Goal: Check status: Check status

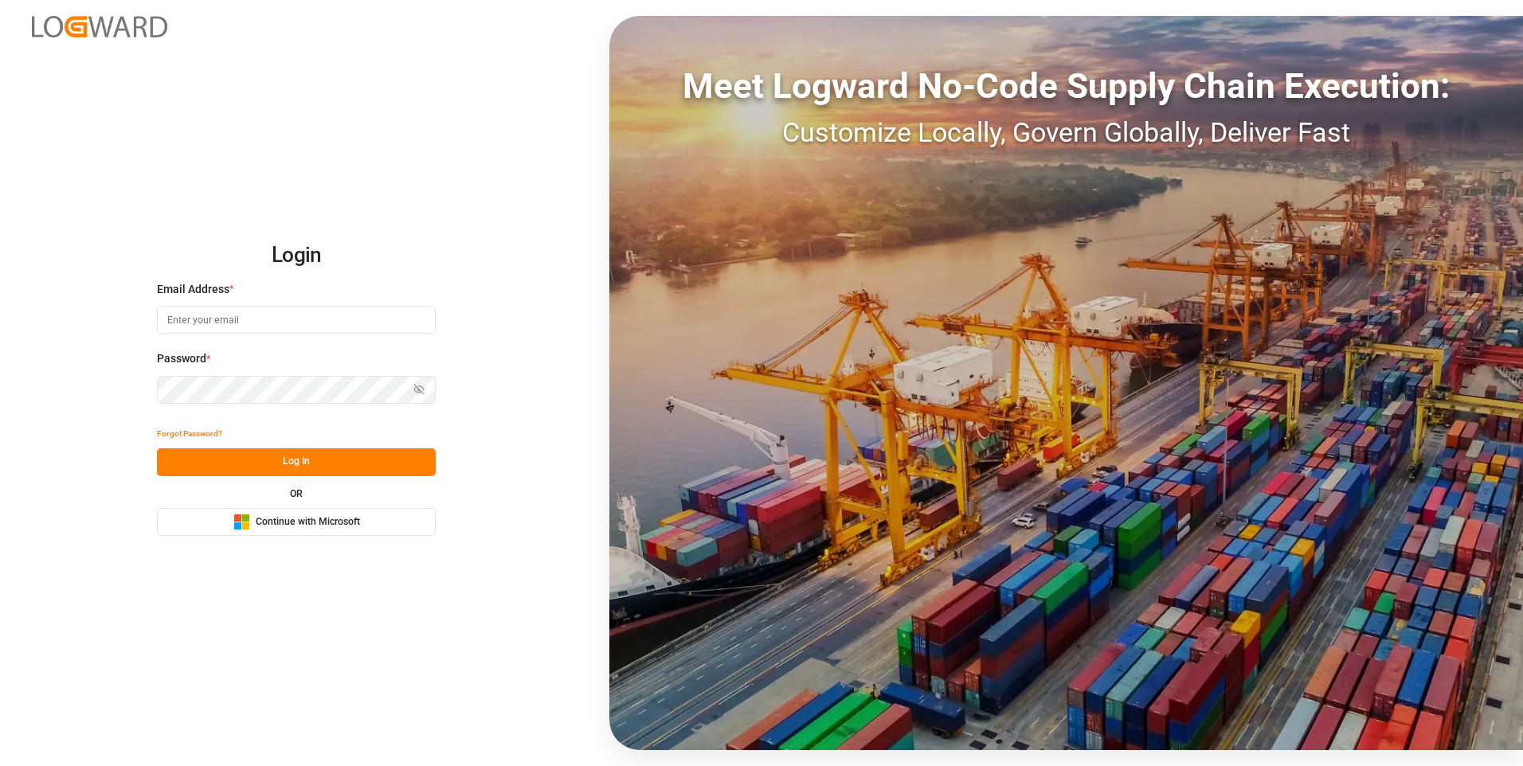
type input "[PERSON_NAME][EMAIL_ADDRESS][PERSON_NAME][DOMAIN_NAME]"
click at [269, 462] on button "Log In" at bounding box center [296, 463] width 279 height 28
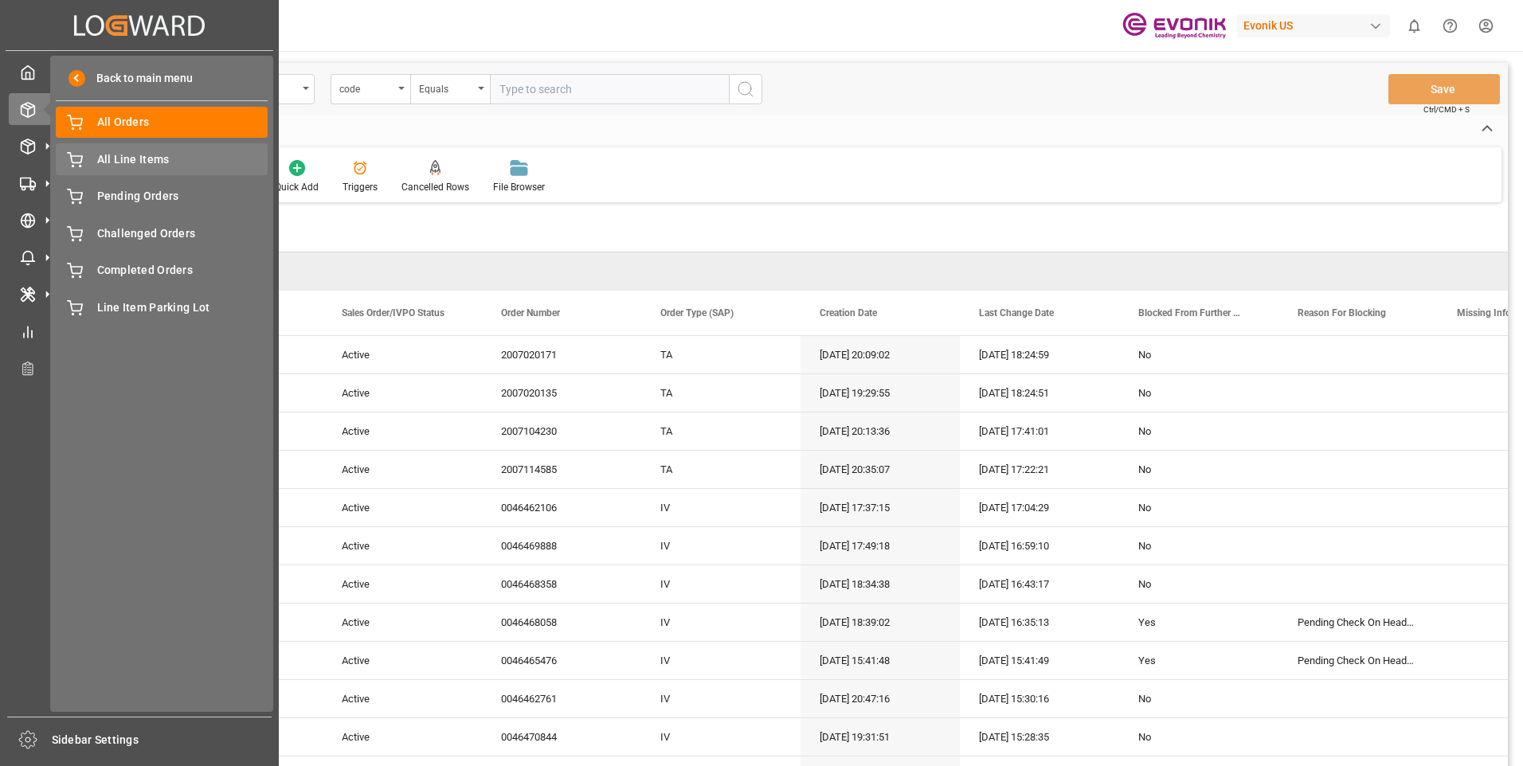
click at [120, 163] on span "All Line Items" at bounding box center [182, 159] width 171 height 17
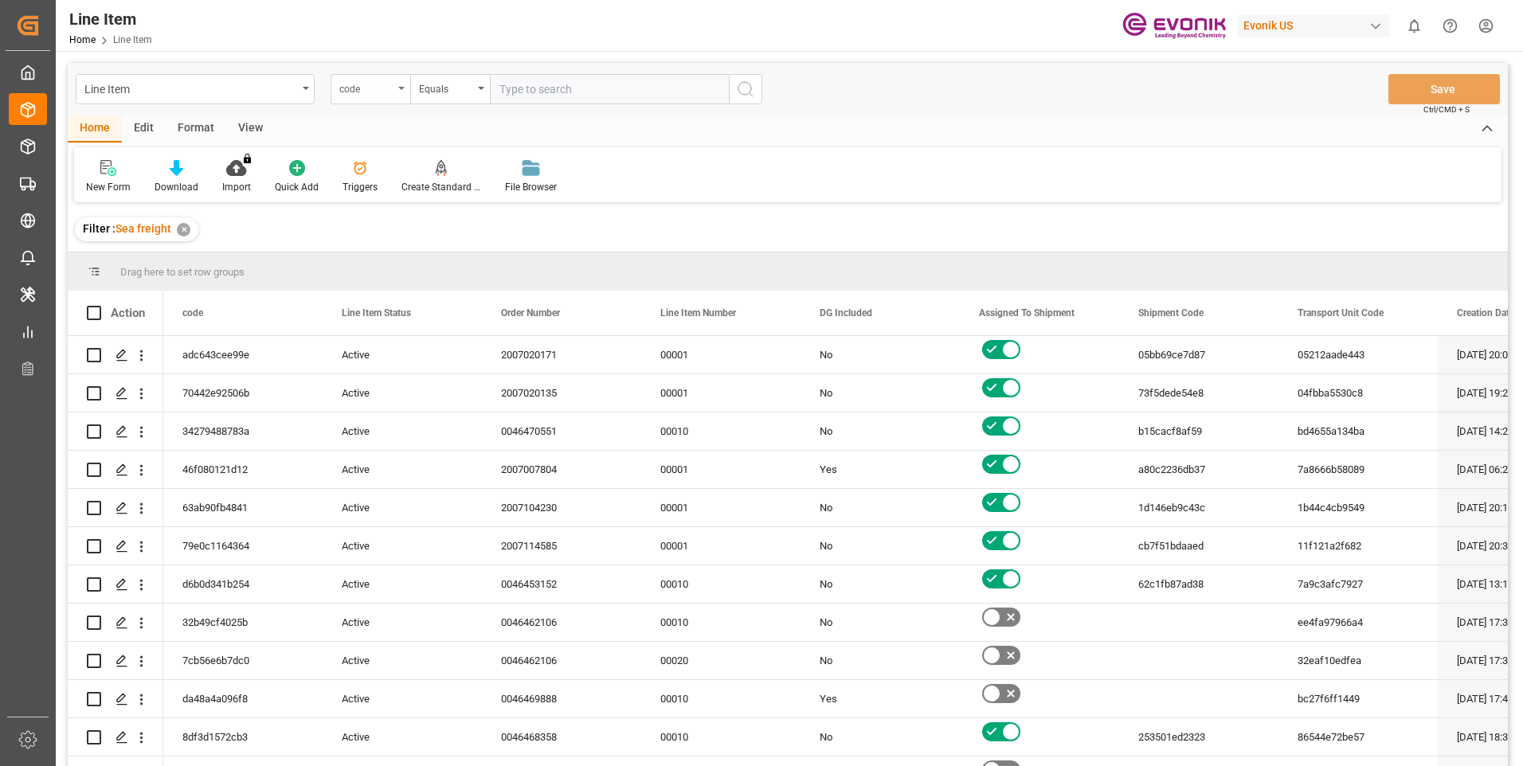
click at [399, 92] on div "code" at bounding box center [371, 89] width 80 height 30
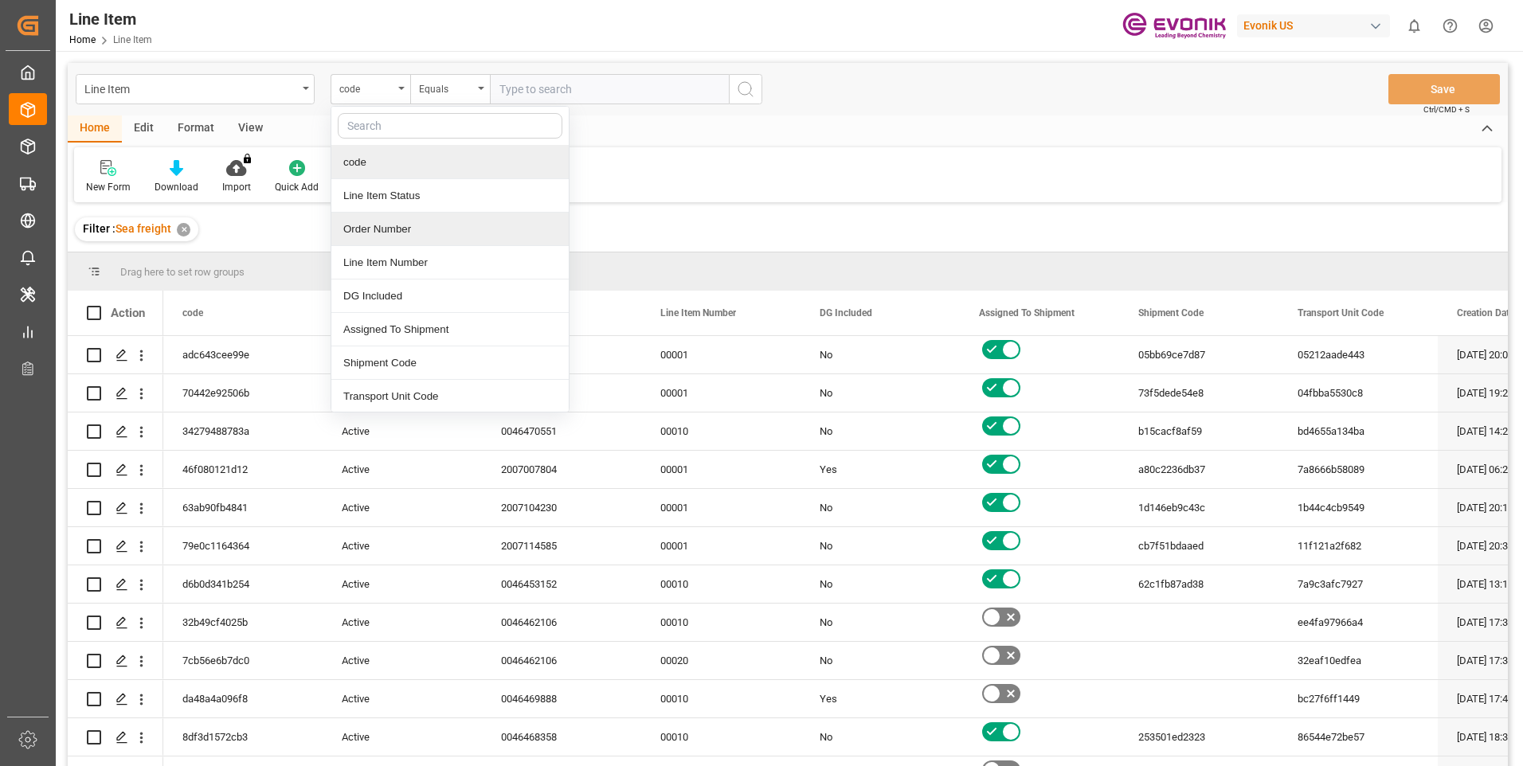
click at [364, 230] on div "Order Number" at bounding box center [449, 229] width 237 height 33
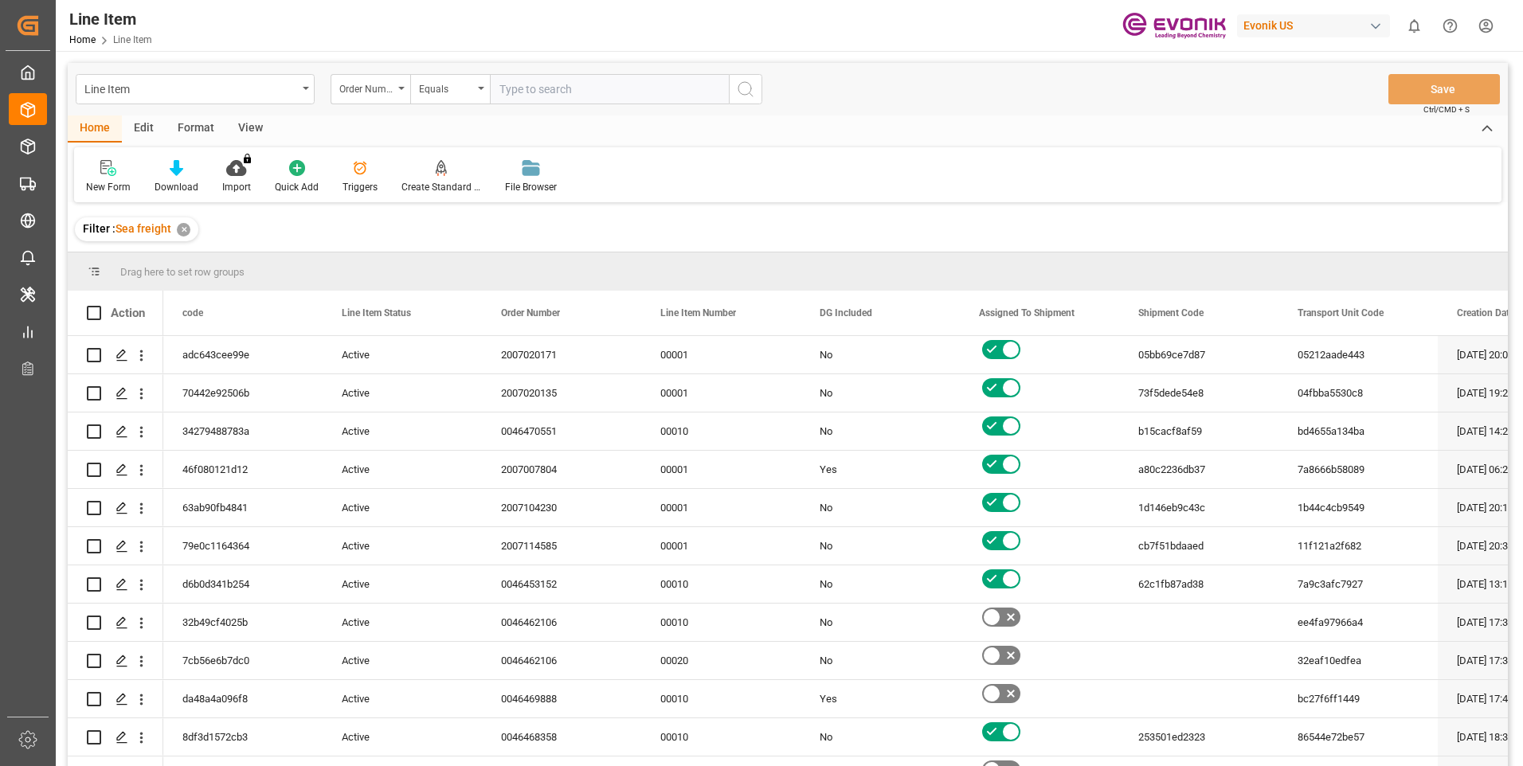
click at [564, 85] on input "text" at bounding box center [609, 89] width 239 height 30
paste input "2007054749"
type input "2007054749"
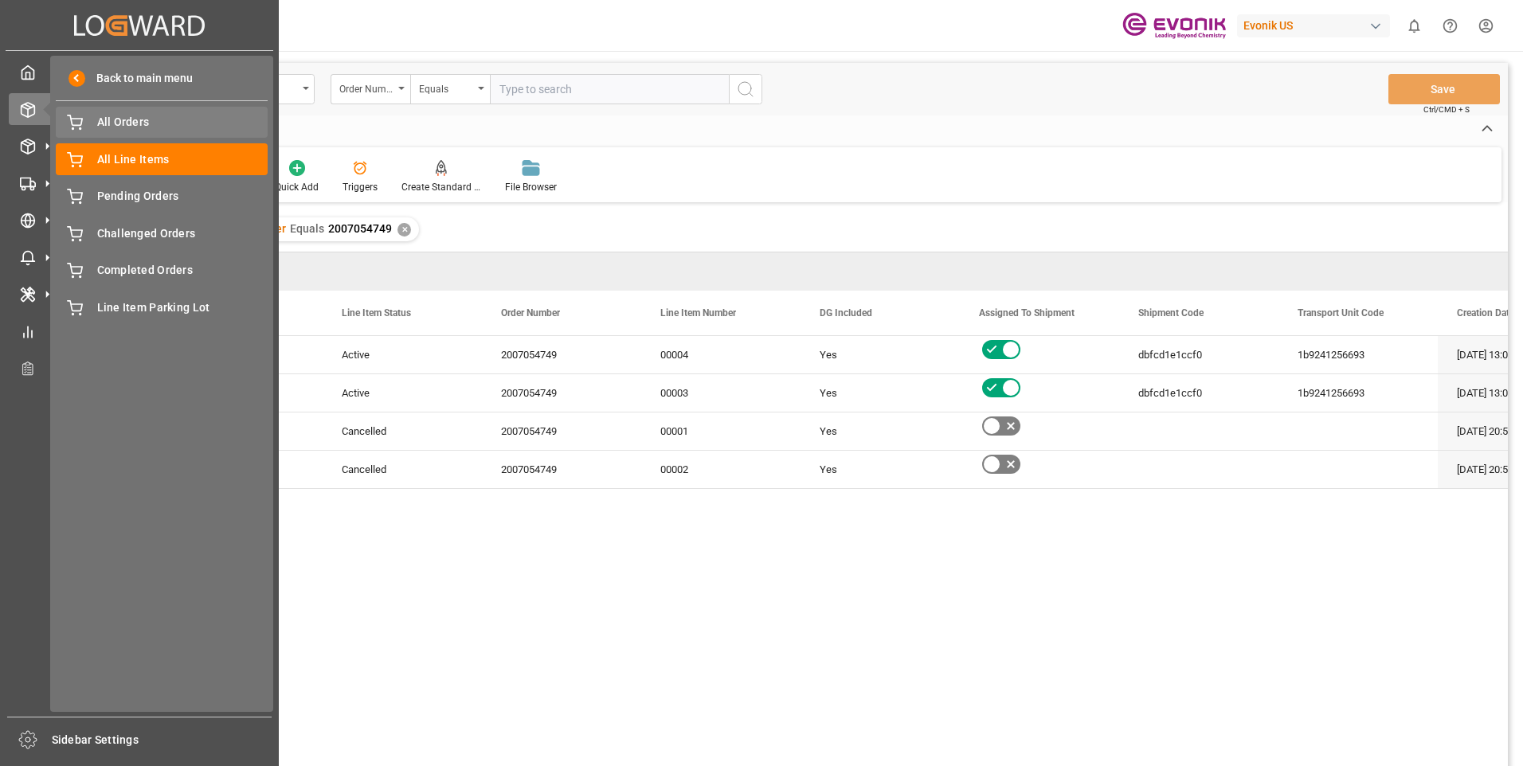
click at [71, 120] on icon at bounding box center [75, 121] width 14 height 10
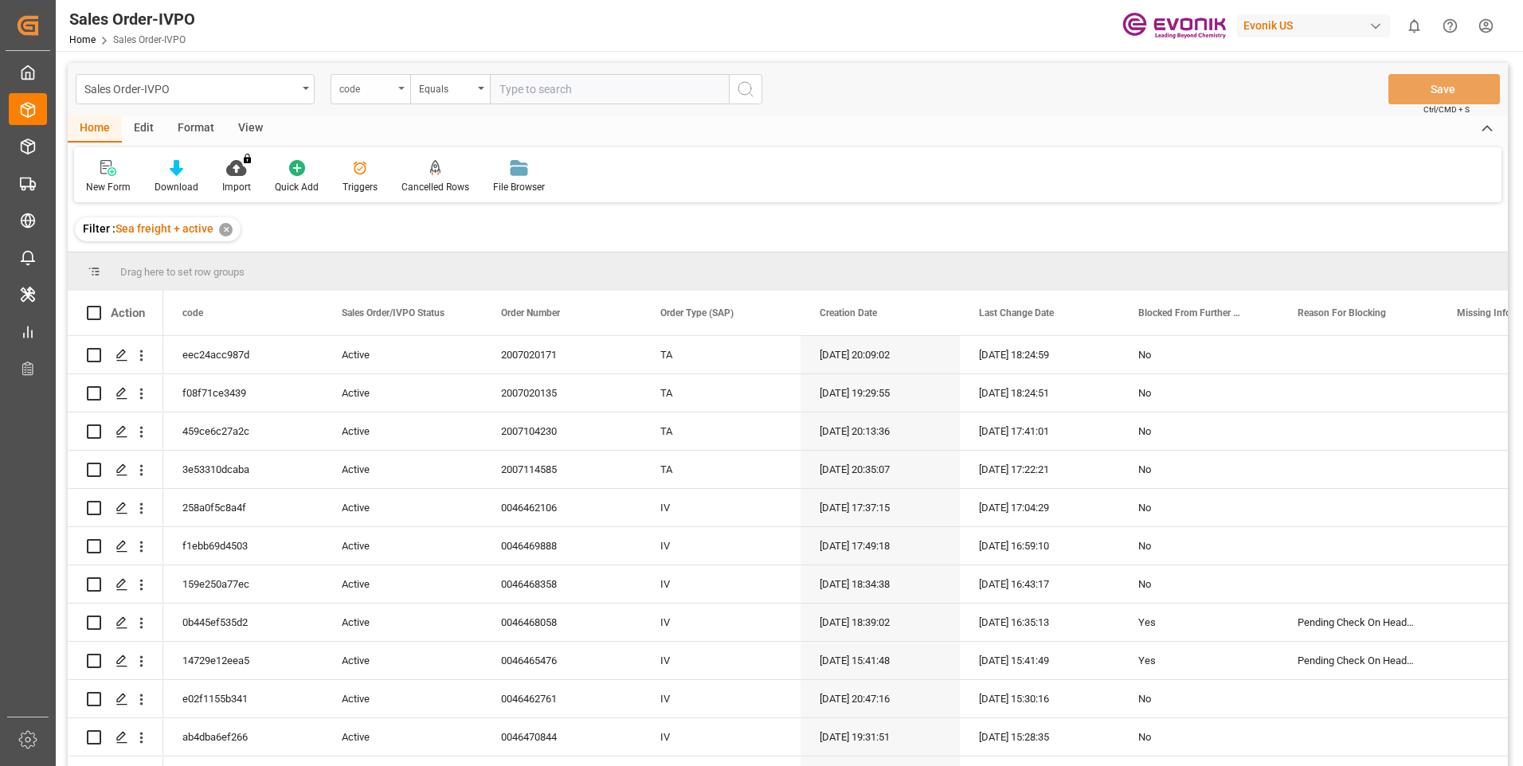
click at [403, 93] on div "code" at bounding box center [371, 89] width 80 height 30
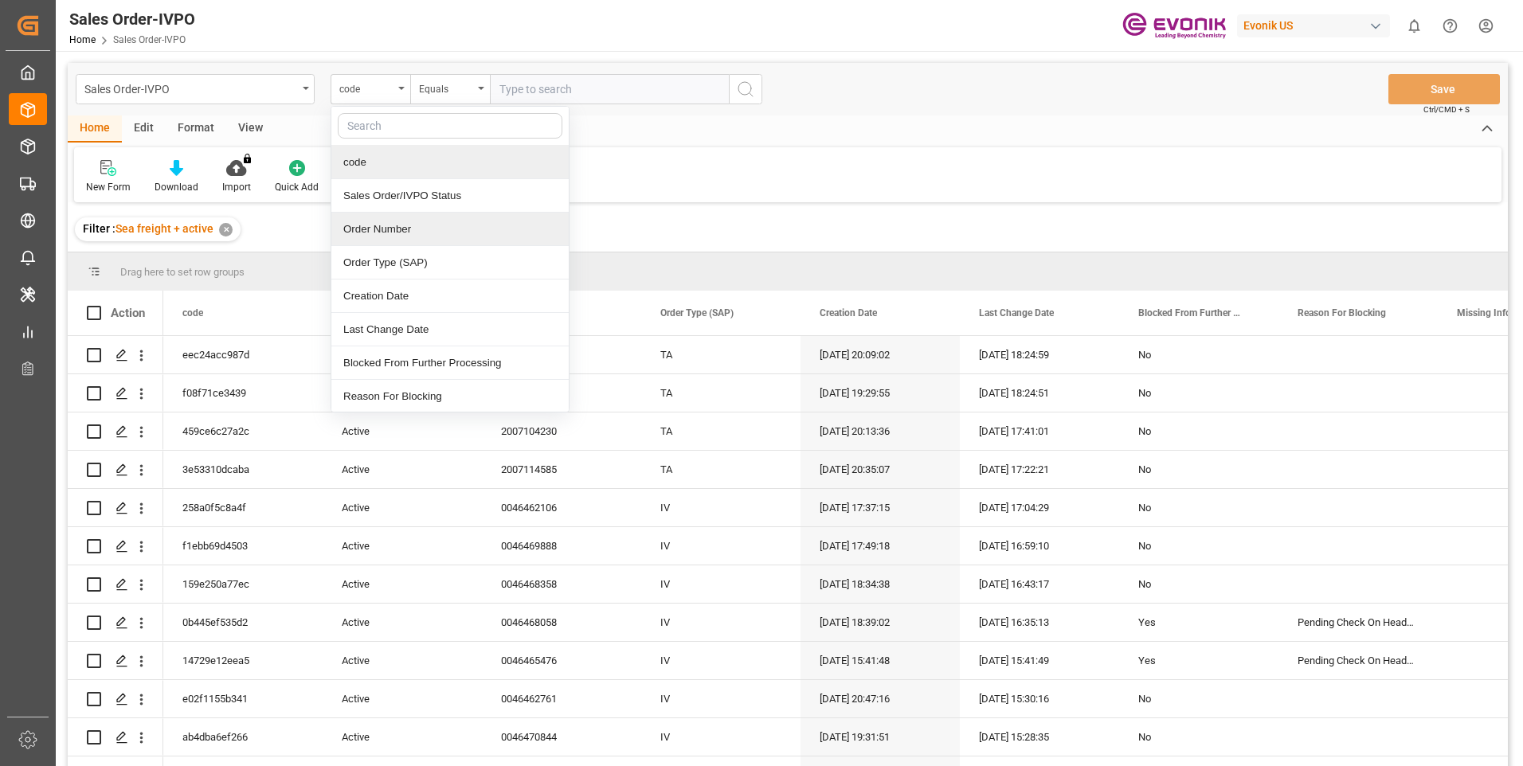
click at [359, 224] on div "Order Number" at bounding box center [449, 229] width 237 height 33
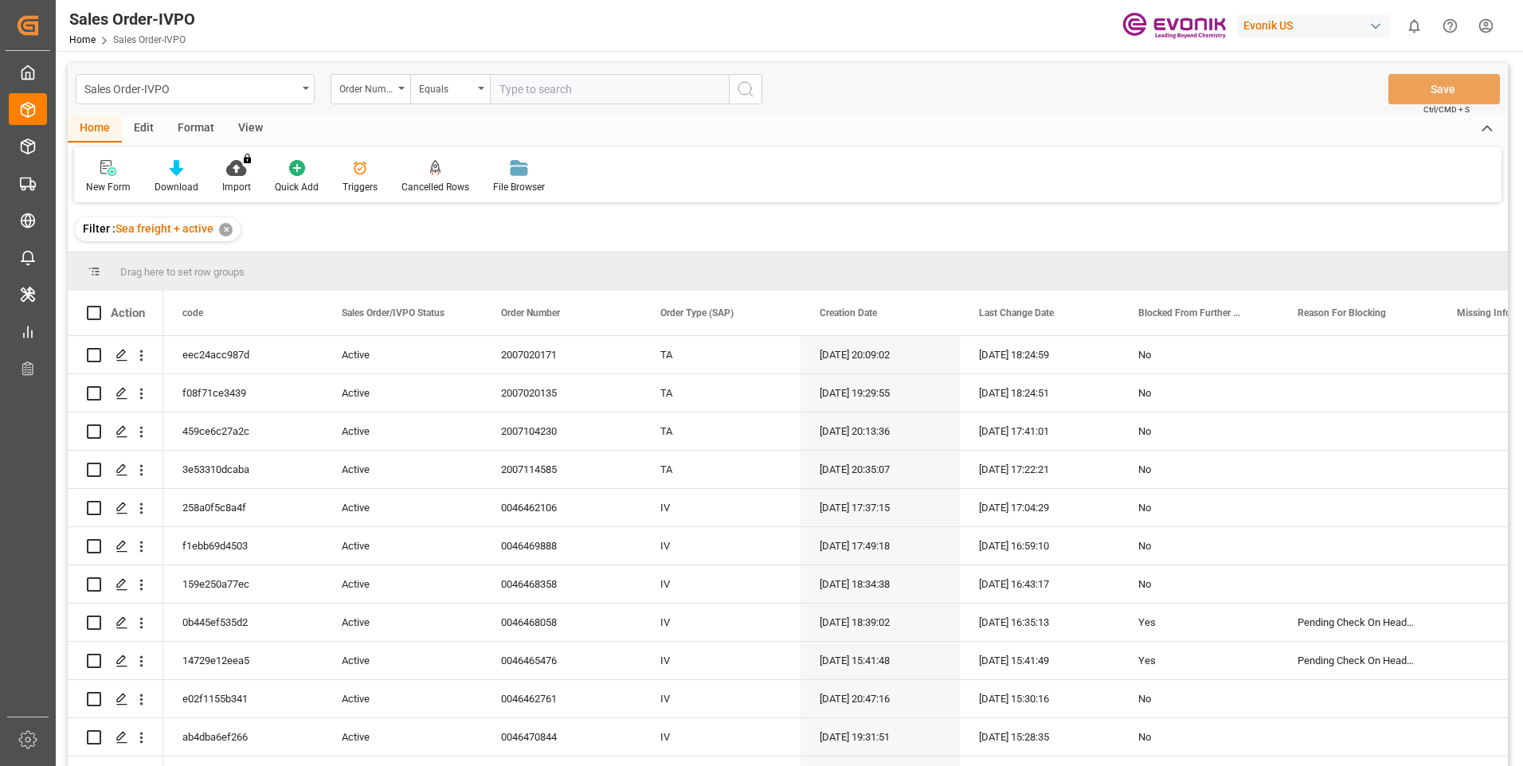
click at [590, 92] on input "text" at bounding box center [609, 89] width 239 height 30
paste input "2007054749"
type input "2007054749"
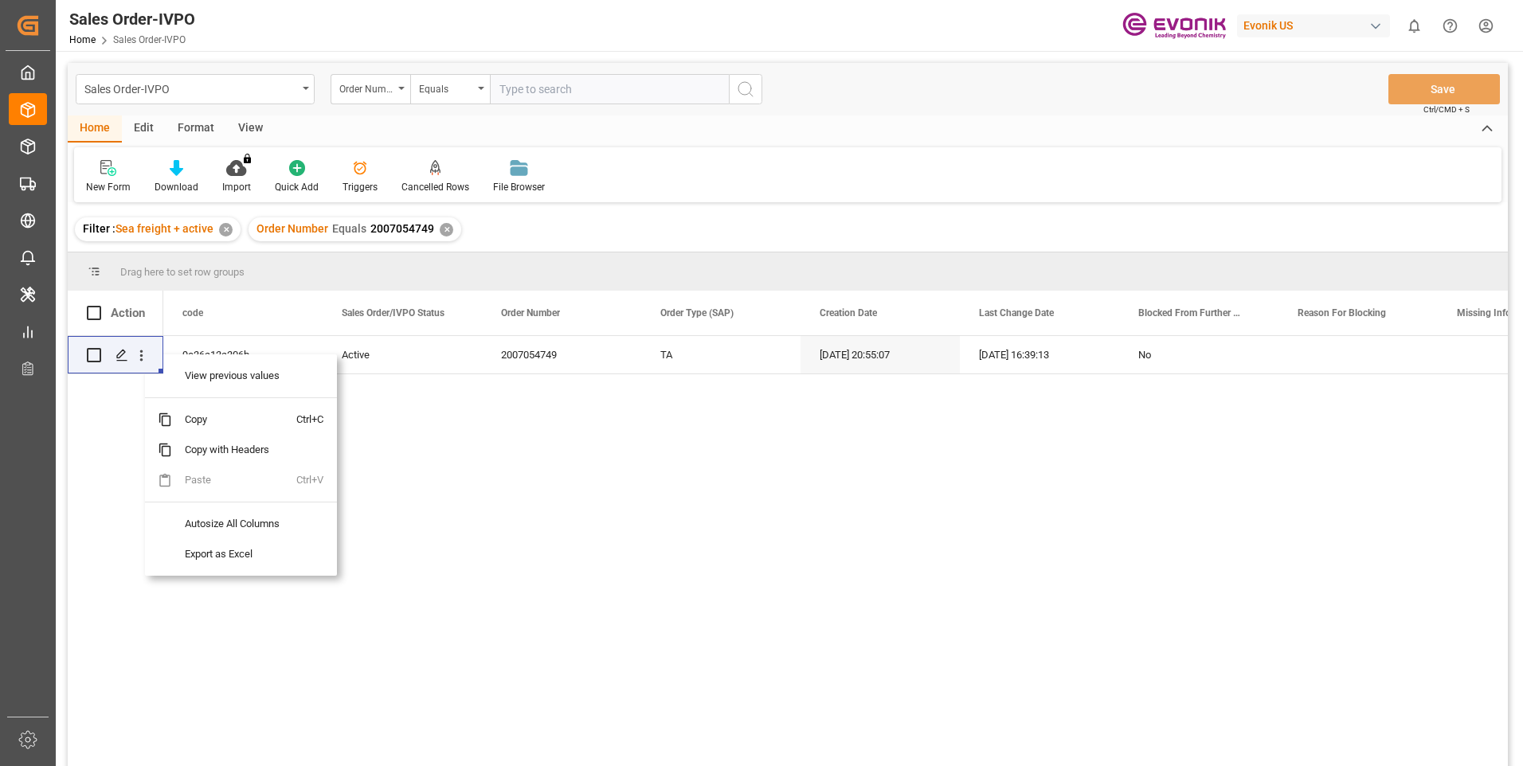
drag, startPoint x: 569, startPoint y: 123, endPoint x: 586, endPoint y: 119, distance: 17.8
click at [579, 120] on div "Home Edit Format View" at bounding box center [788, 129] width 1440 height 27
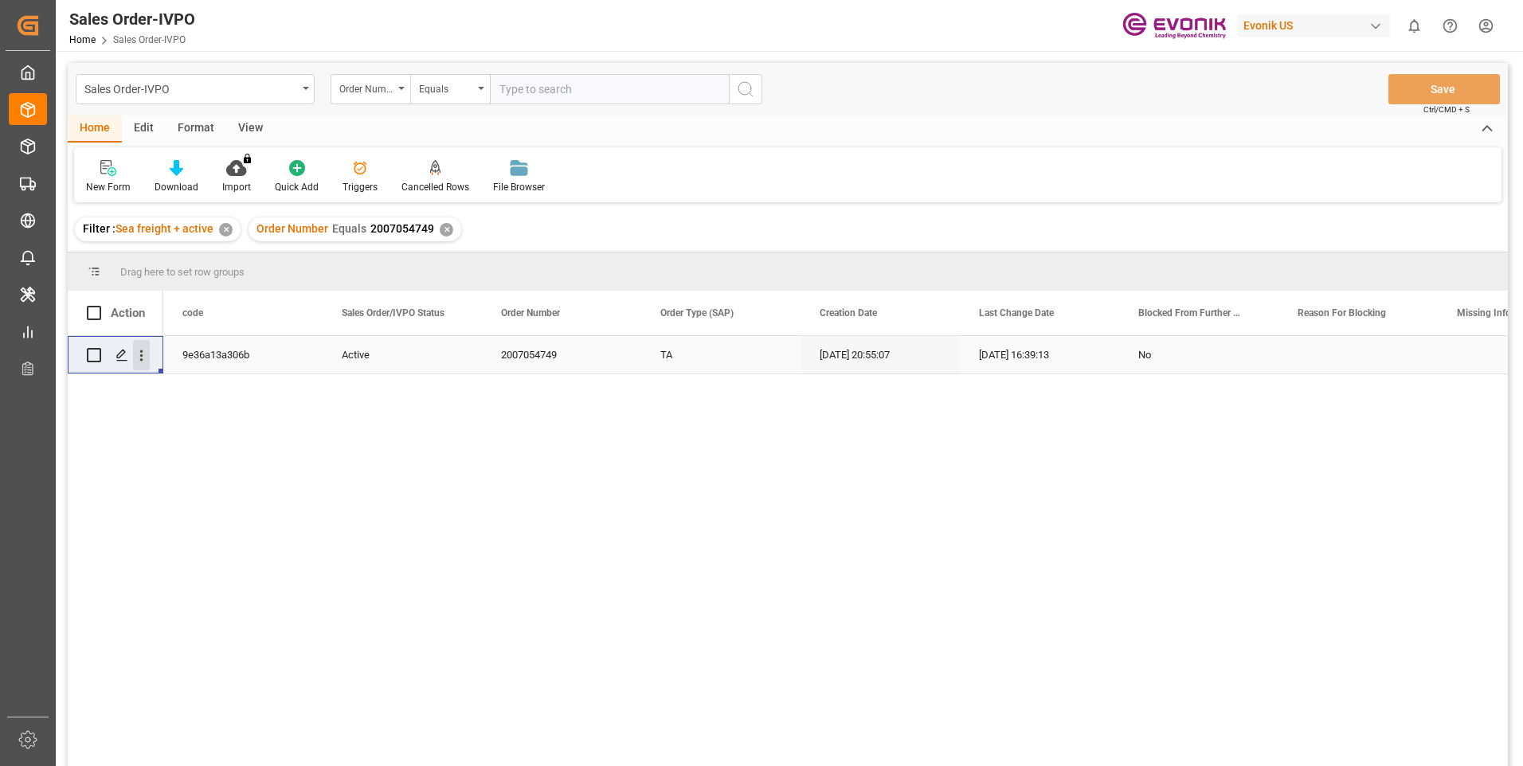
click at [145, 349] on icon "open menu" at bounding box center [141, 355] width 17 height 17
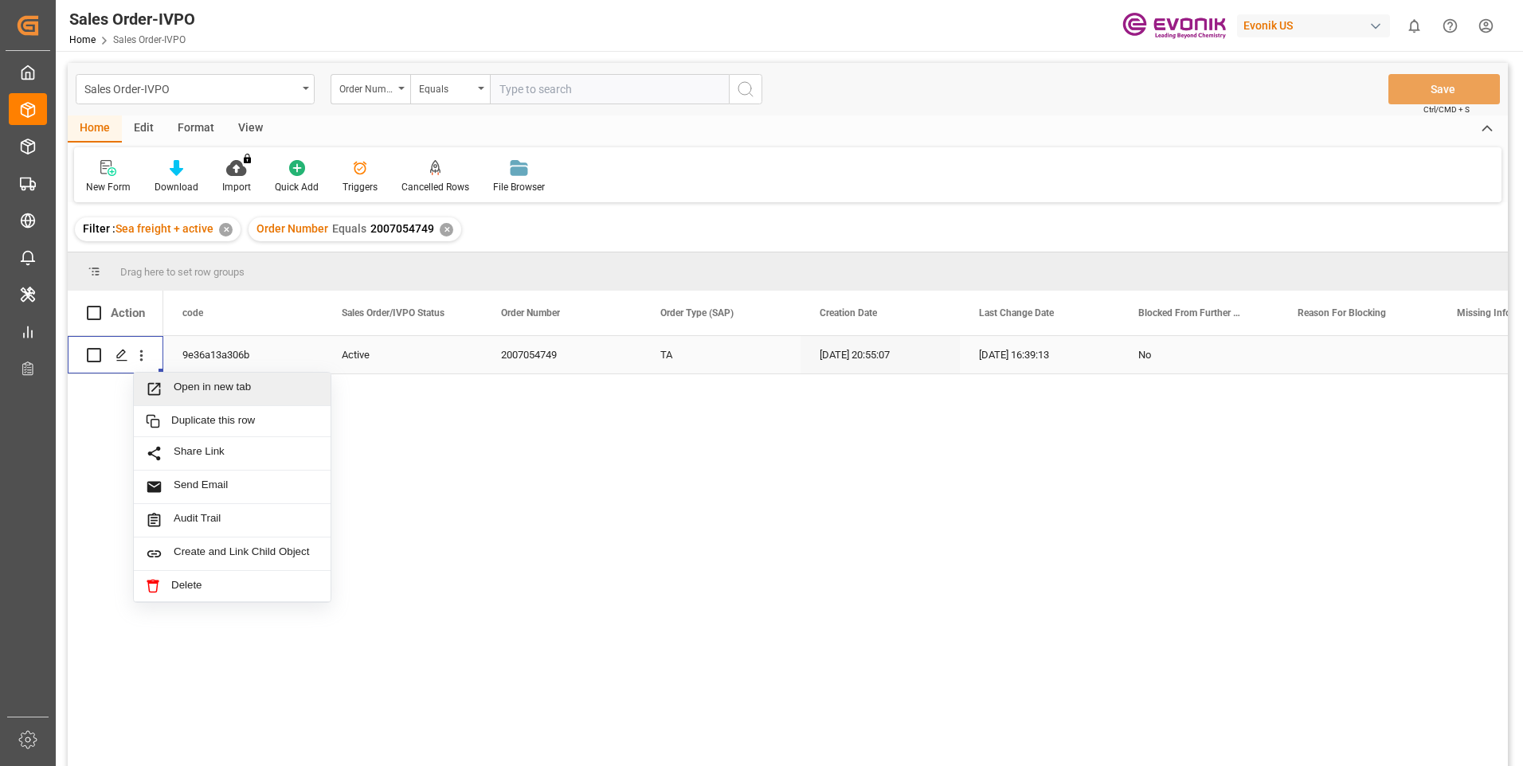
click at [178, 382] on span "Open in new tab" at bounding box center [246, 389] width 145 height 17
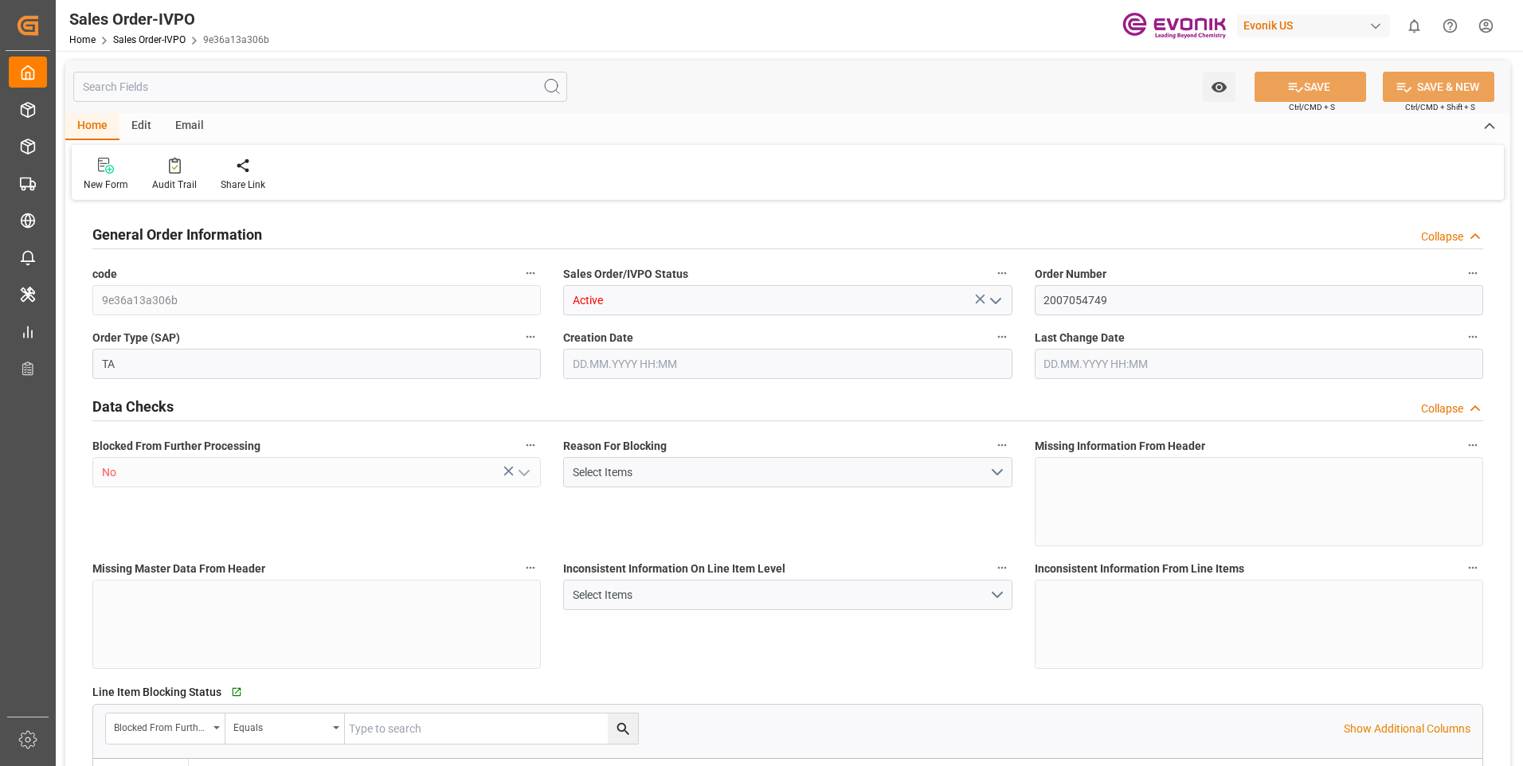
type input "CLSAI"
type input "0"
type input "1"
type input "2"
type input "1"
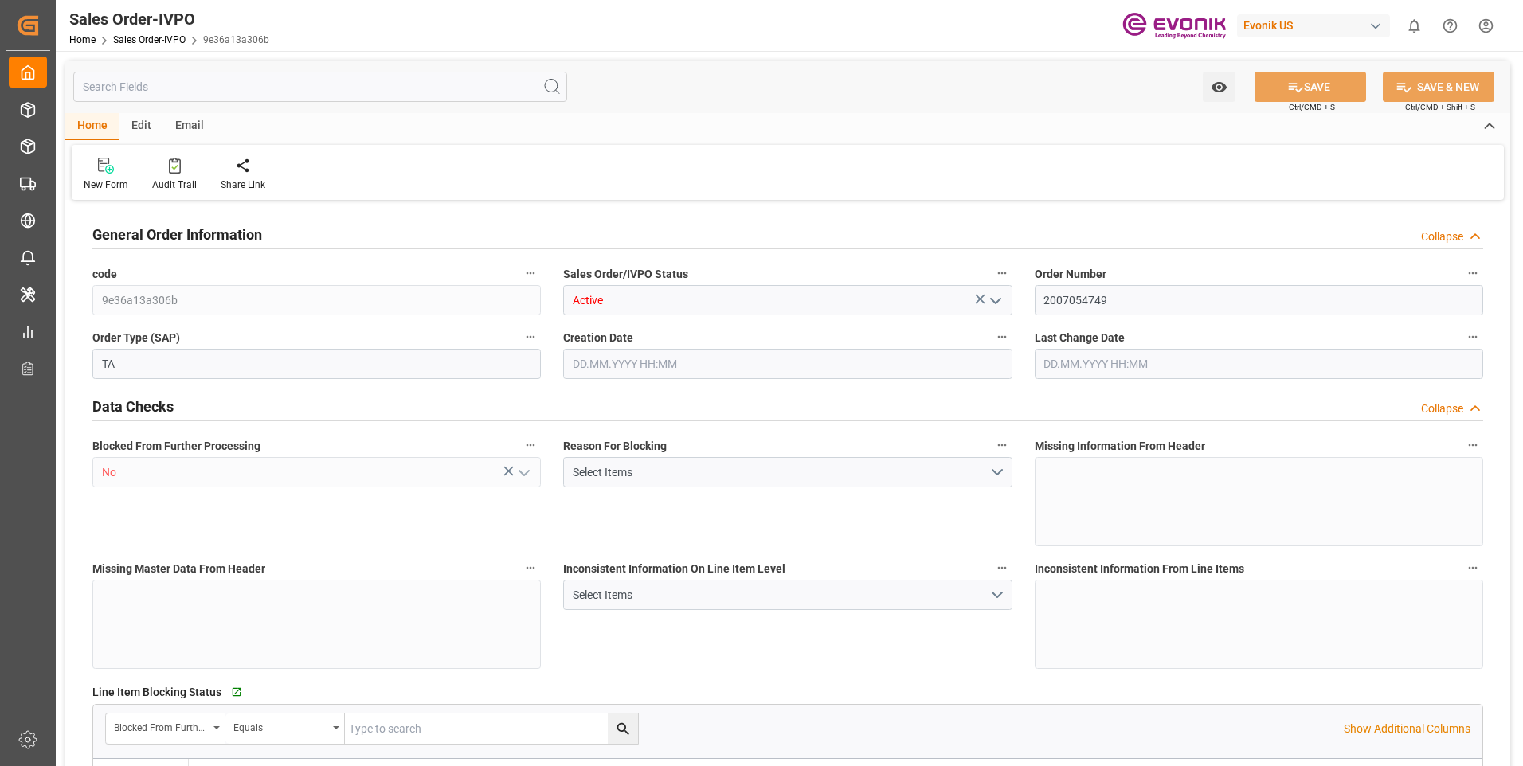
type input "6058.4"
type input "14.9168"
type input "17000"
type input "30"
type input "17.06.2025 20:55"
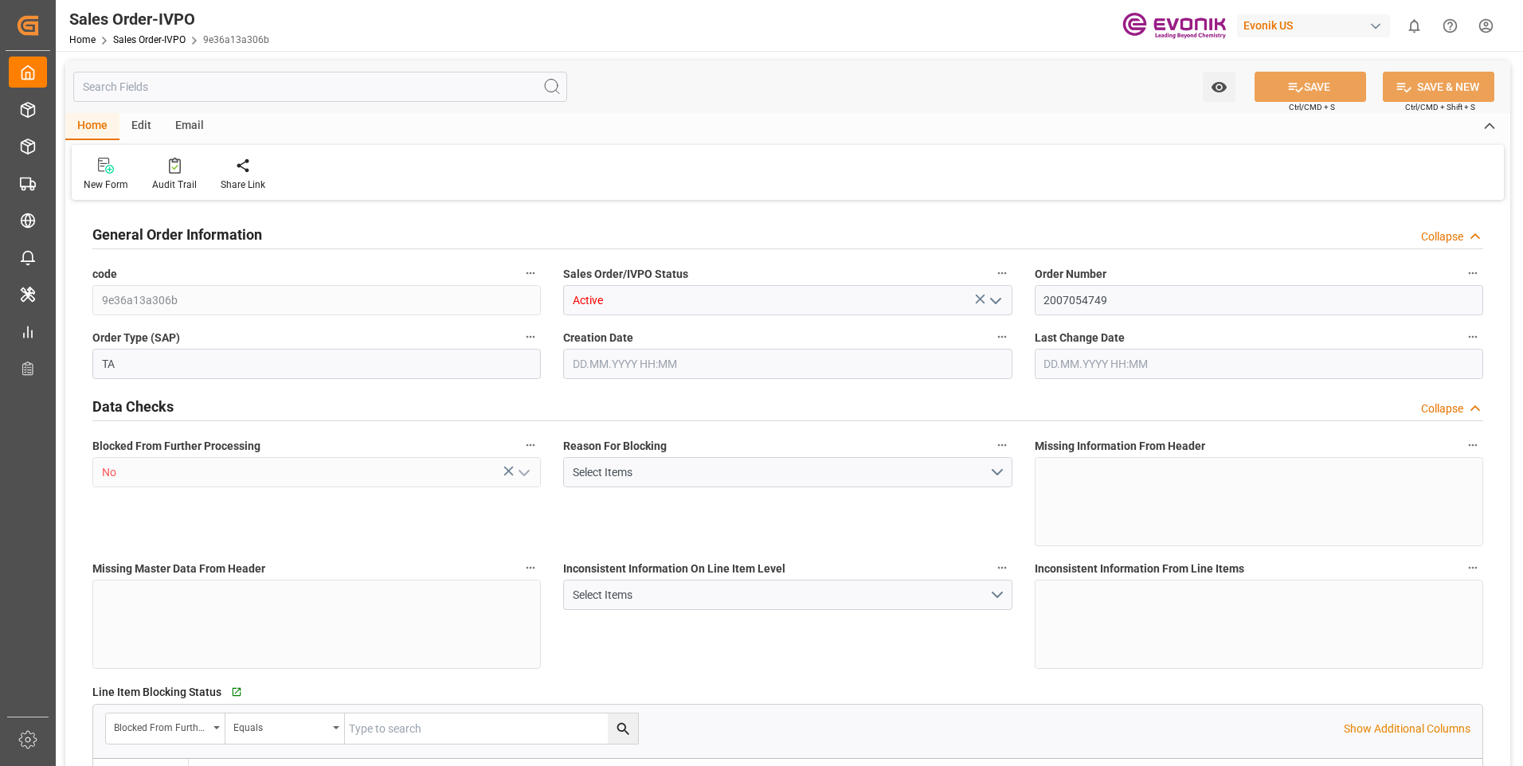
type input "22.07.2025 16:39"
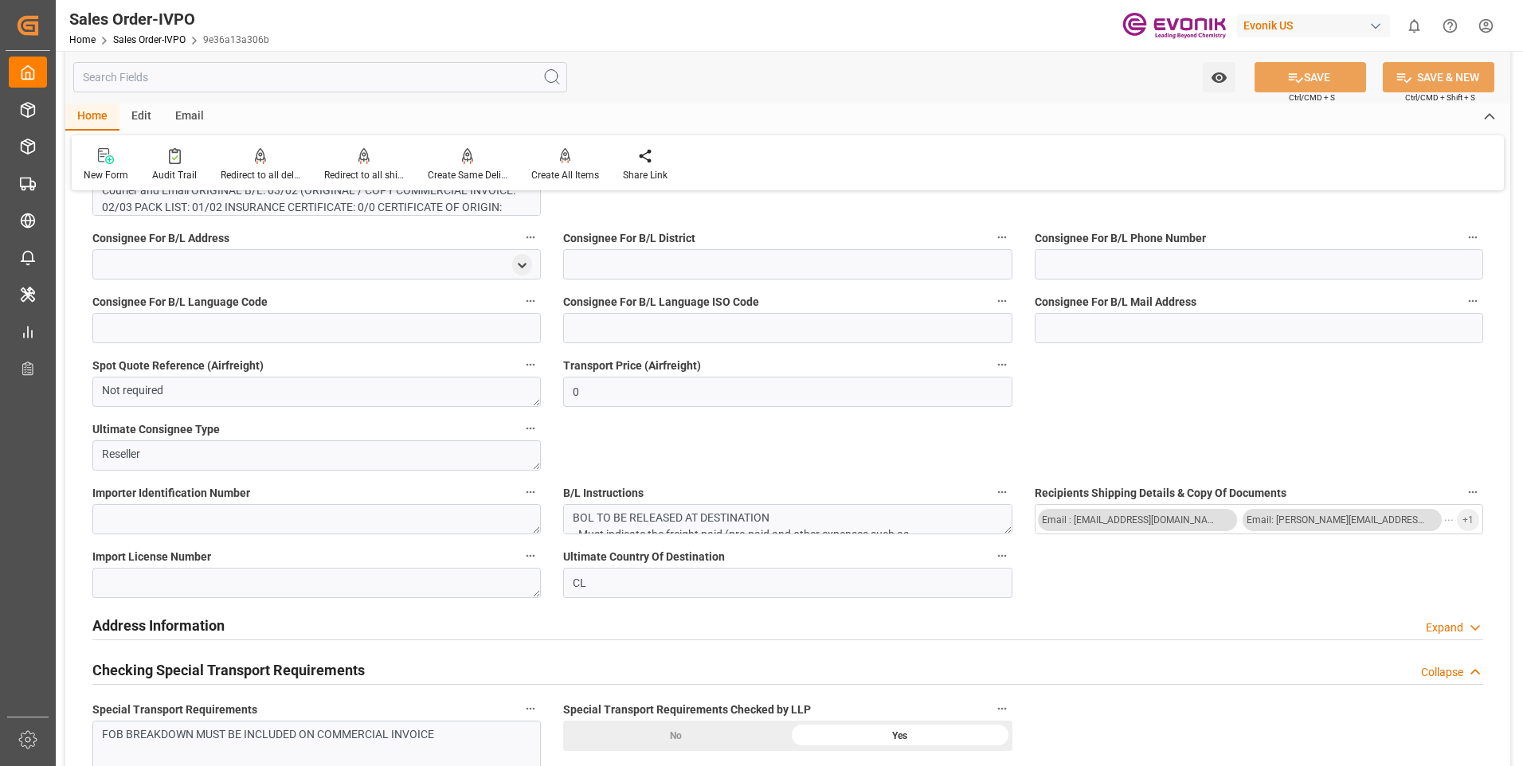
scroll to position [1673, 0]
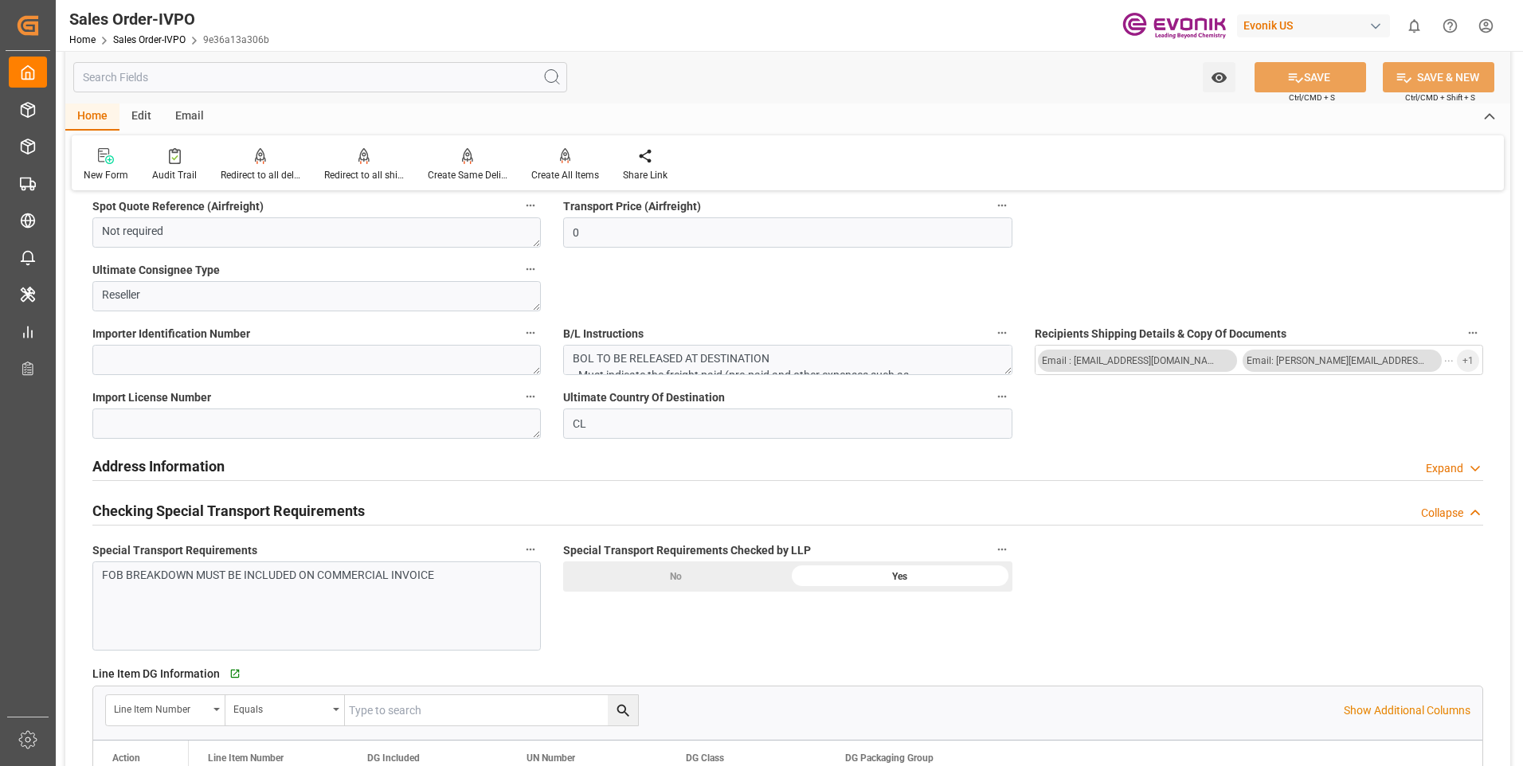
click at [1087, 601] on div "General Order Information Collapse code 9e36a13a306b Sales Order/IVPO Status Ac…" at bounding box center [787, 506] width 1445 height 3948
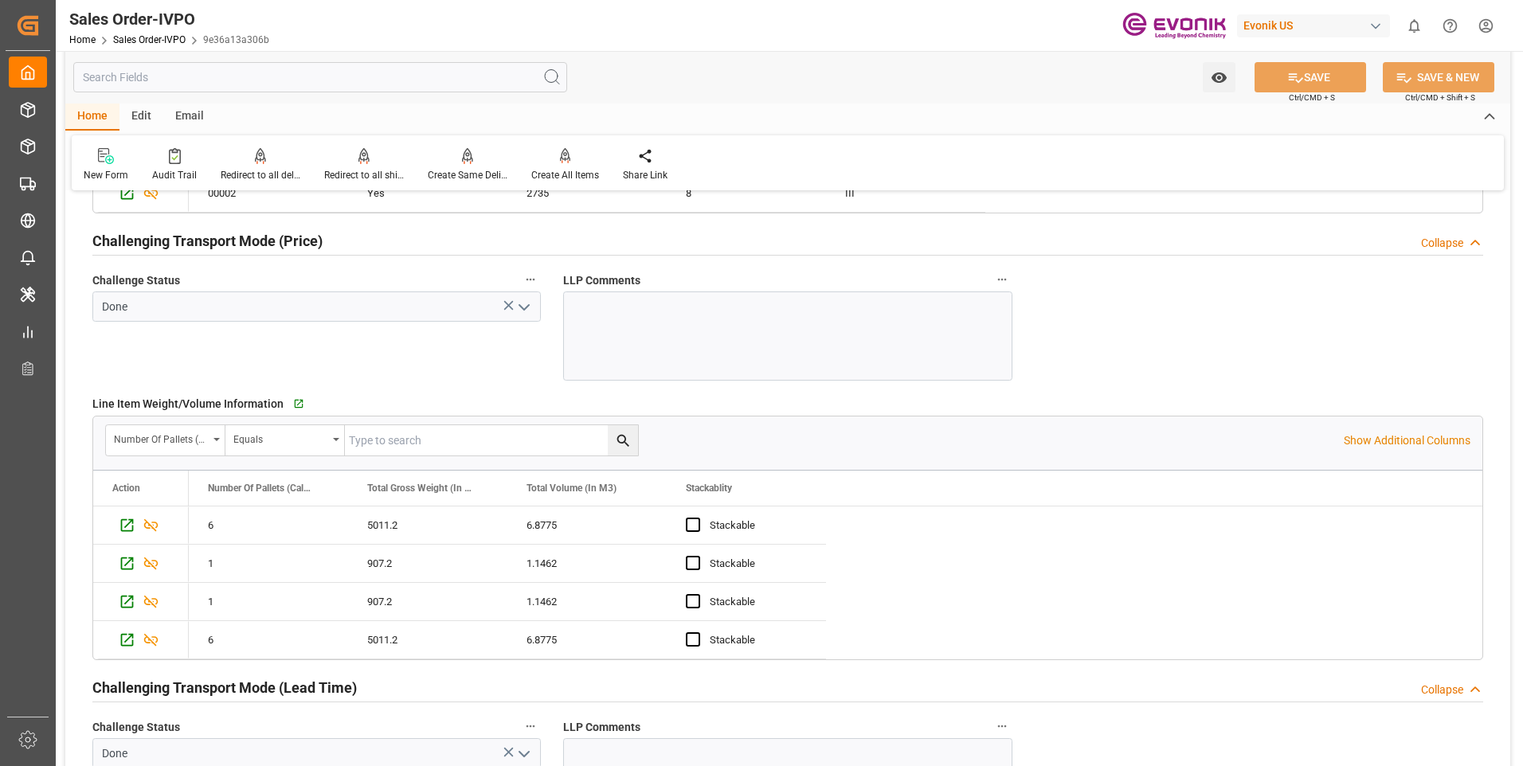
scroll to position [2470, 0]
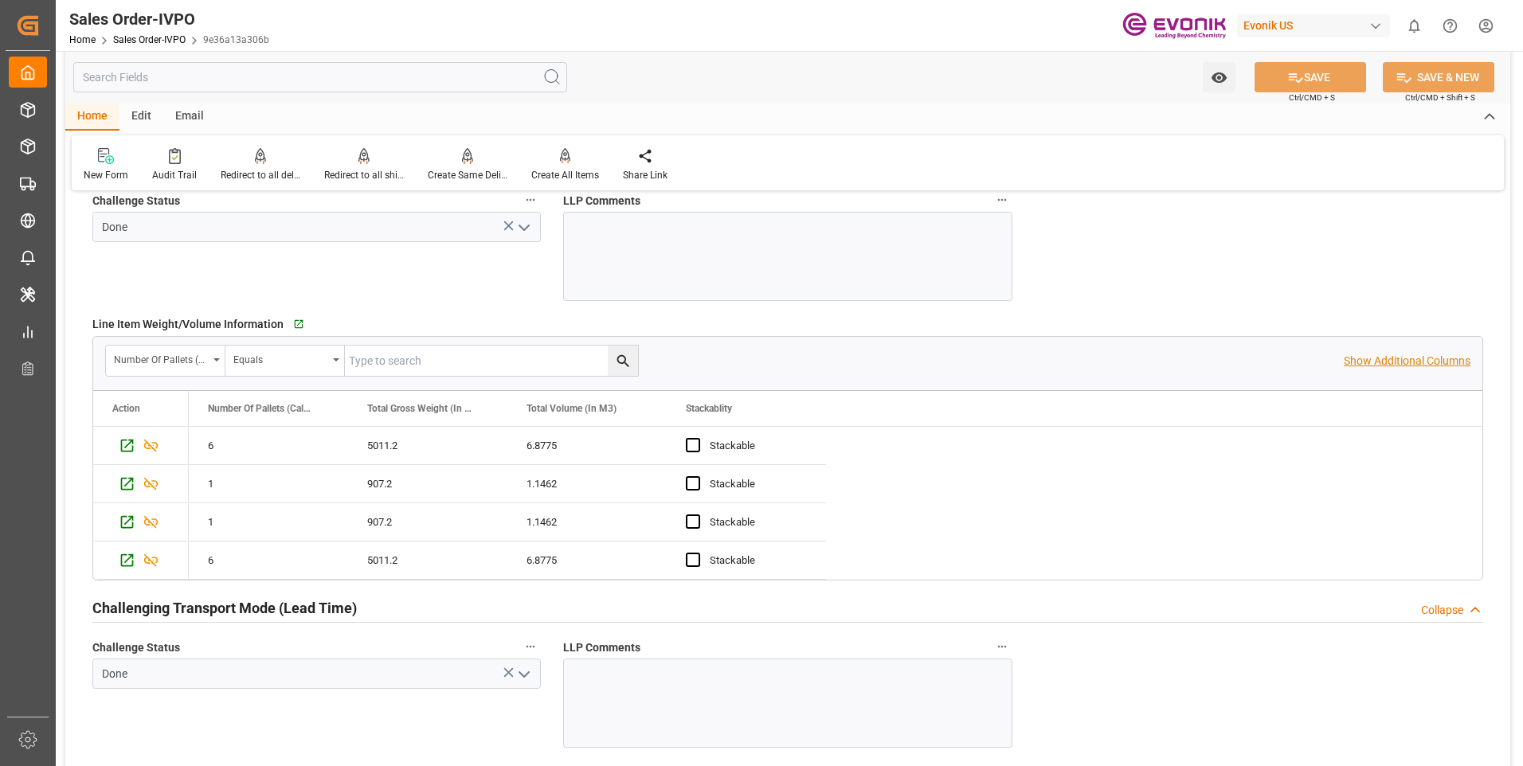
click at [1409, 366] on p "Show Additional Columns" at bounding box center [1407, 361] width 127 height 17
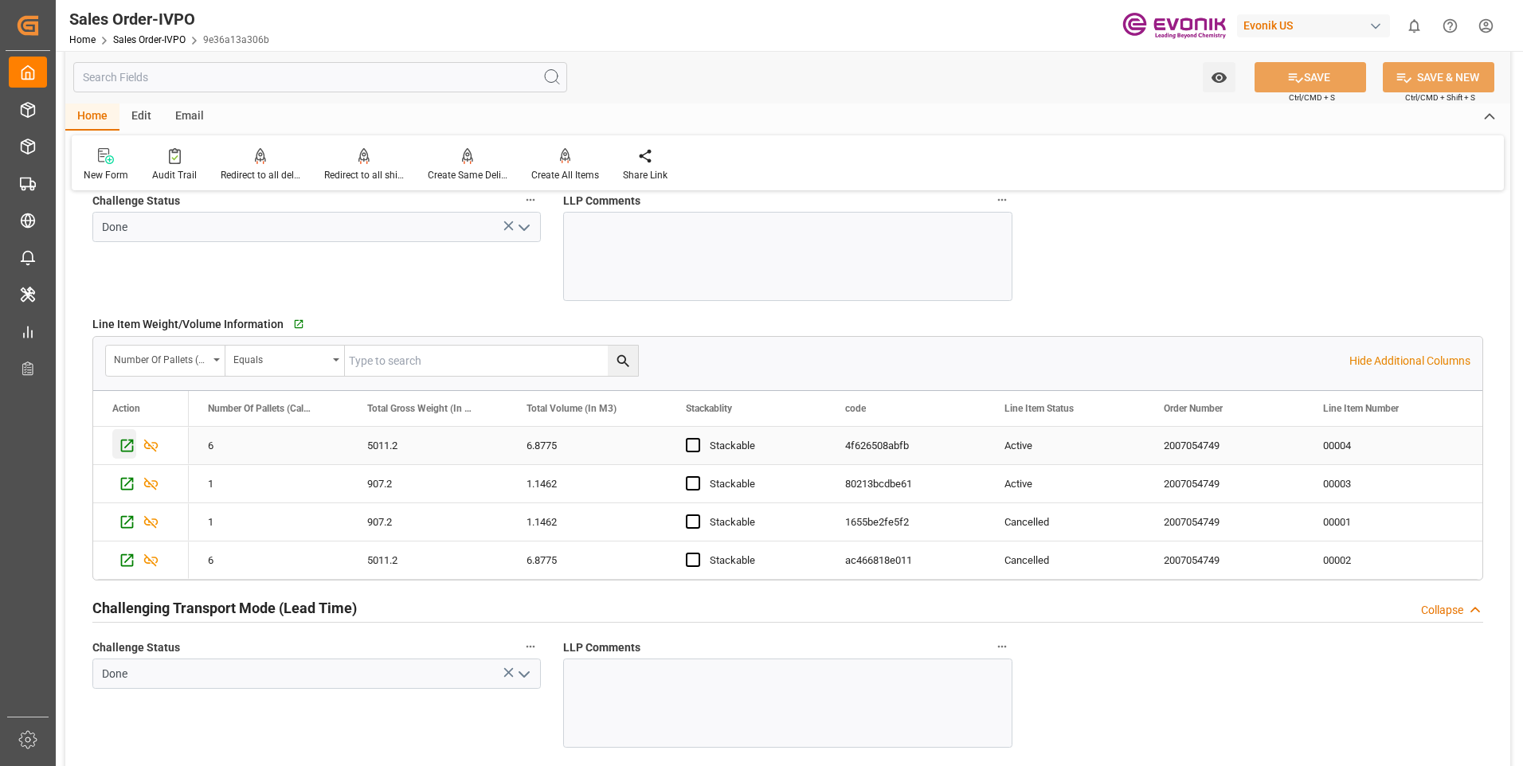
click at [119, 452] on icon "Press SPACE to select this row." at bounding box center [127, 445] width 17 height 17
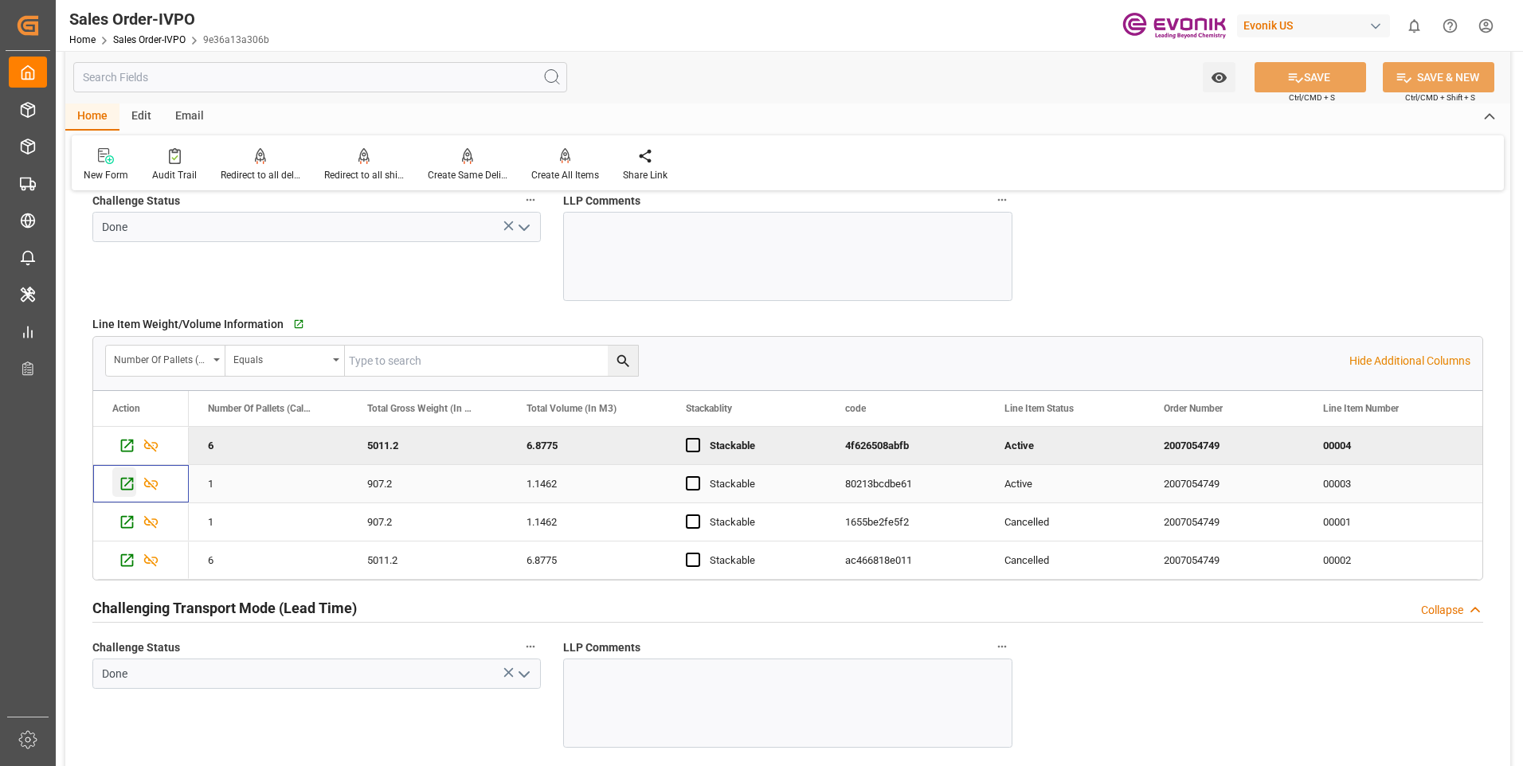
click at [129, 487] on icon "Press SPACE to select this row." at bounding box center [127, 484] width 17 height 17
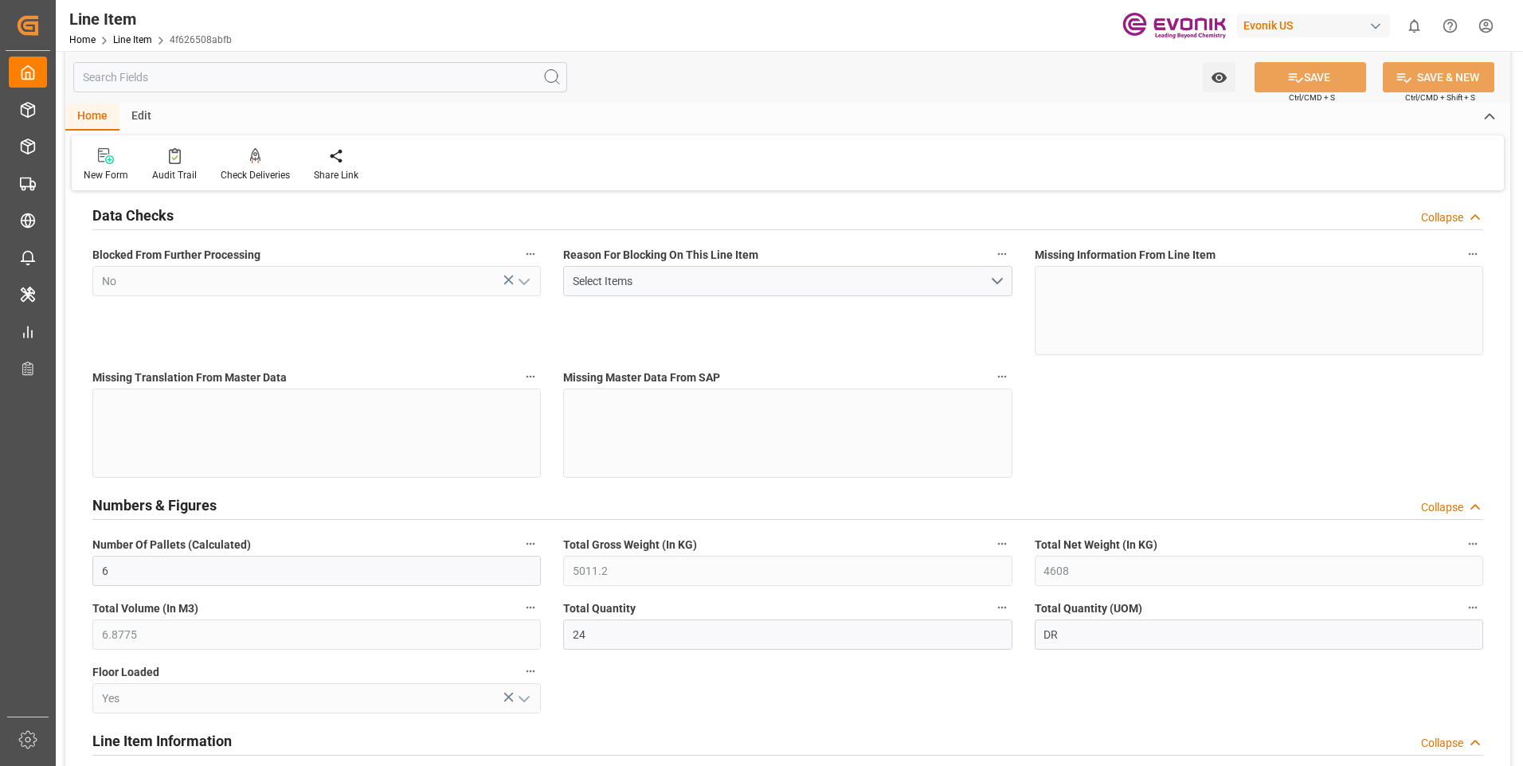
scroll to position [558, 0]
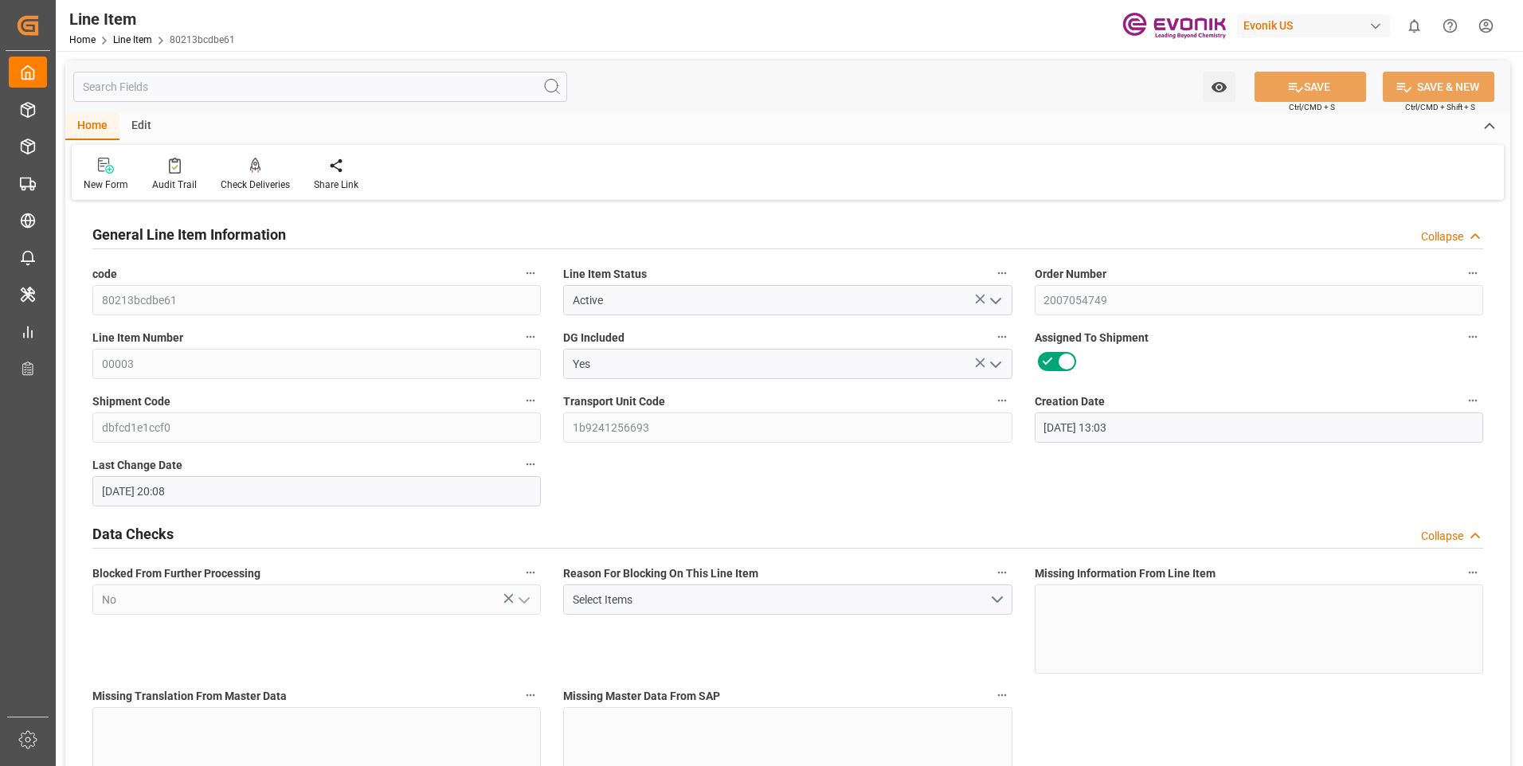
scroll to position [319, 0]
